Goal: Navigation & Orientation: Find specific page/section

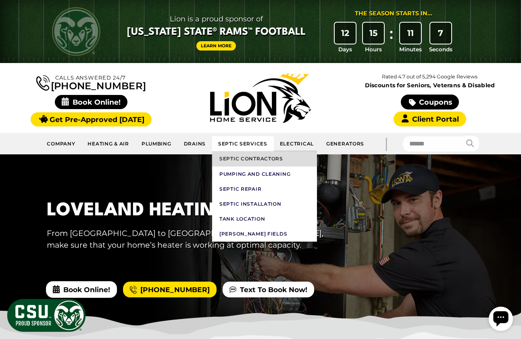
click at [246, 158] on link "Septic Contractors" at bounding box center [264, 158] width 105 height 15
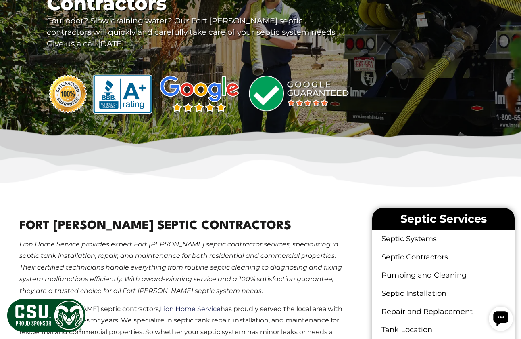
scroll to position [81, 0]
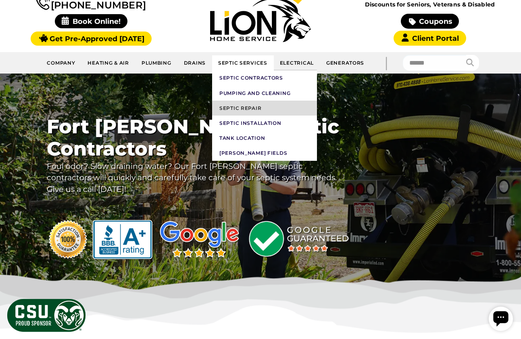
click at [242, 112] on link "Septic Repair" at bounding box center [264, 107] width 105 height 15
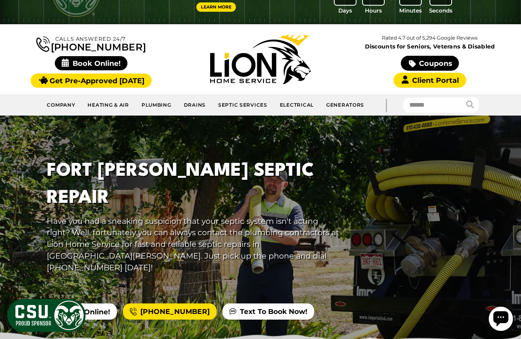
scroll to position [40, 0]
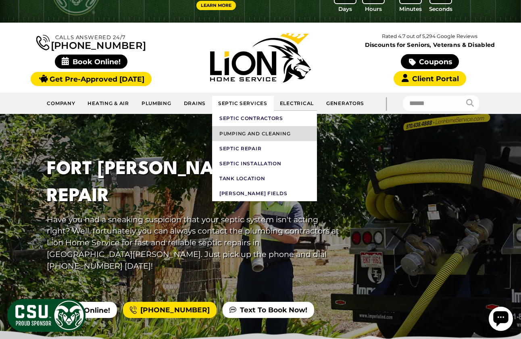
click at [247, 134] on link "Pumping and Cleaning" at bounding box center [264, 133] width 105 height 15
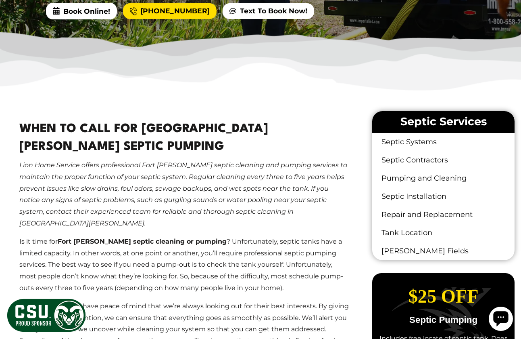
scroll to position [363, 0]
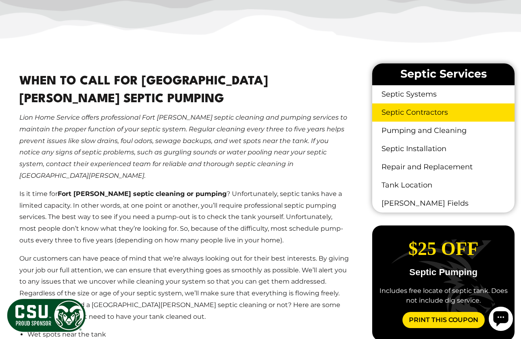
click at [413, 111] on link "Septic Contractors" at bounding box center [444, 112] width 142 height 18
